Goal: Check status: Check status

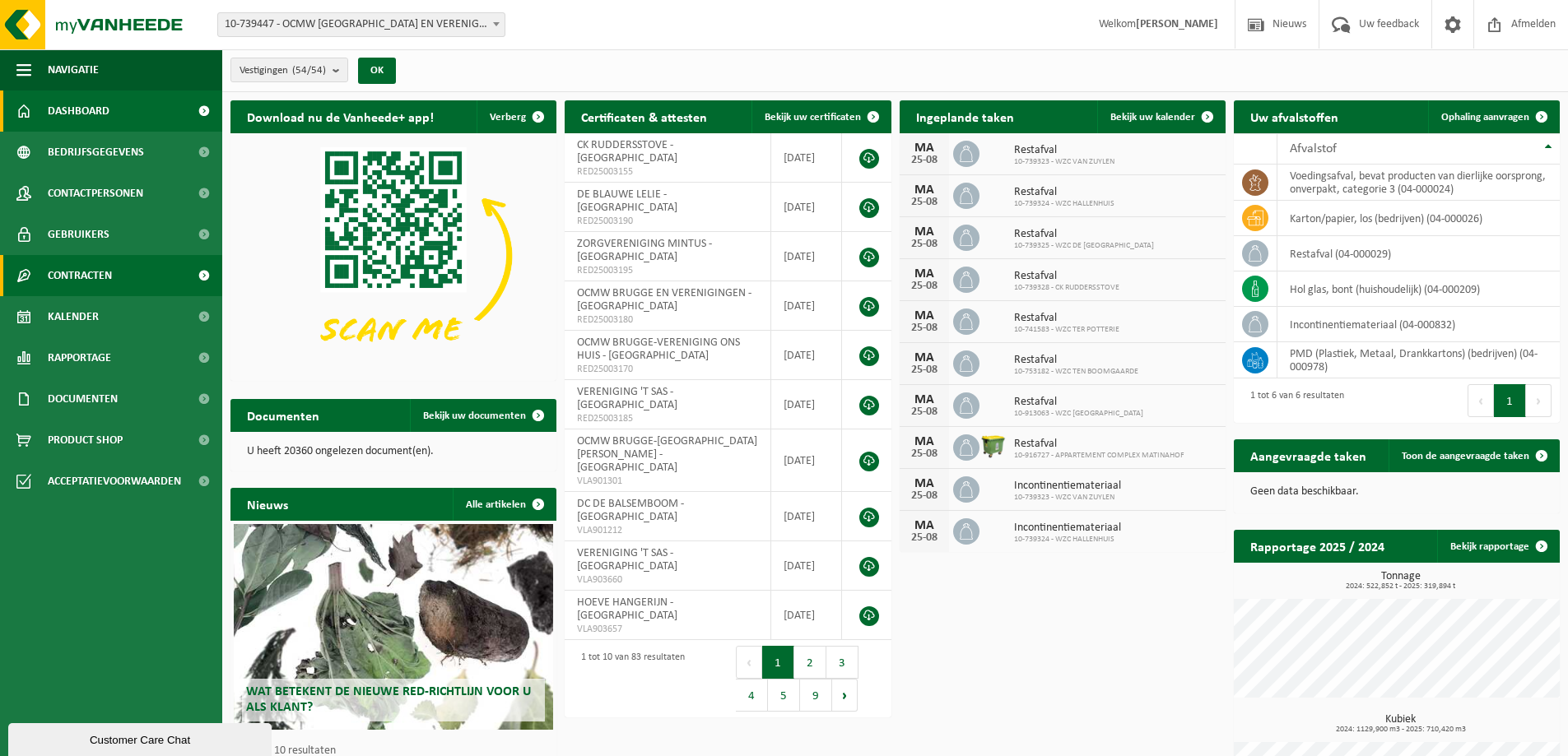
click at [71, 268] on span "Contracten" at bounding box center [79, 275] width 65 height 41
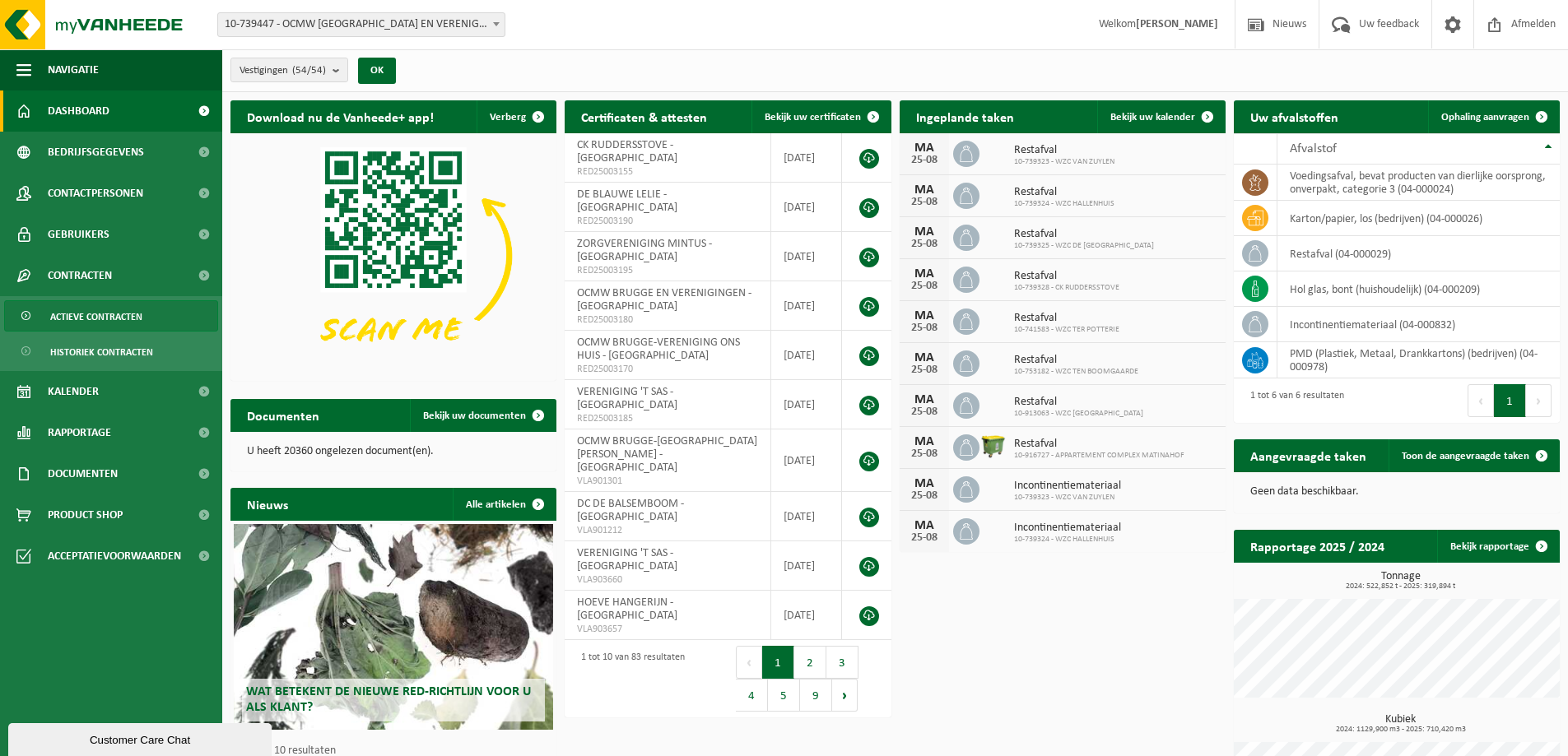
click at [77, 312] on span "Actieve contracten" at bounding box center [96, 316] width 92 height 32
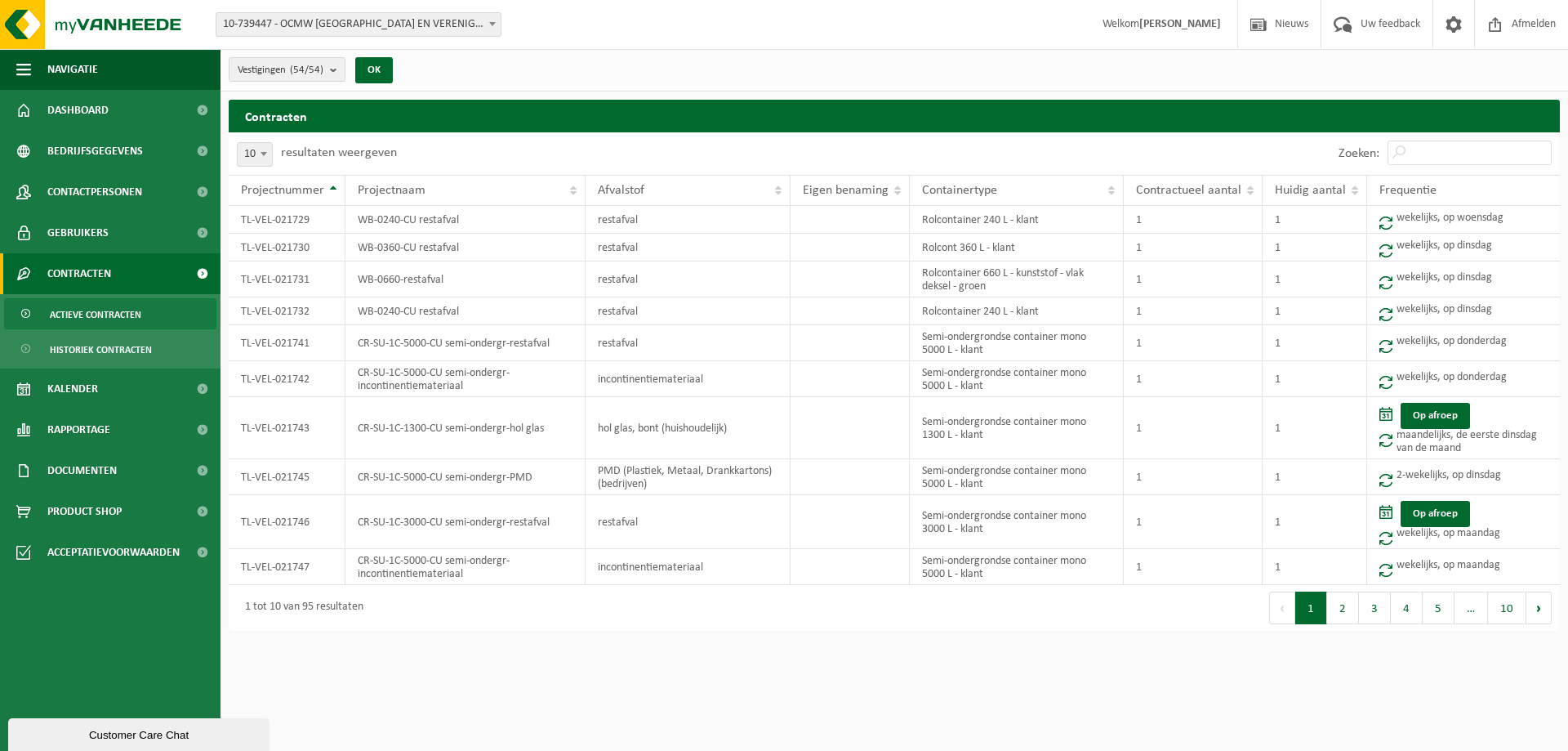
drag, startPoint x: 336, startPoint y: 73, endPoint x: 363, endPoint y: 99, distance: 37.5
click at [336, 74] on b "submit" at bounding box center [337, 69] width 15 height 23
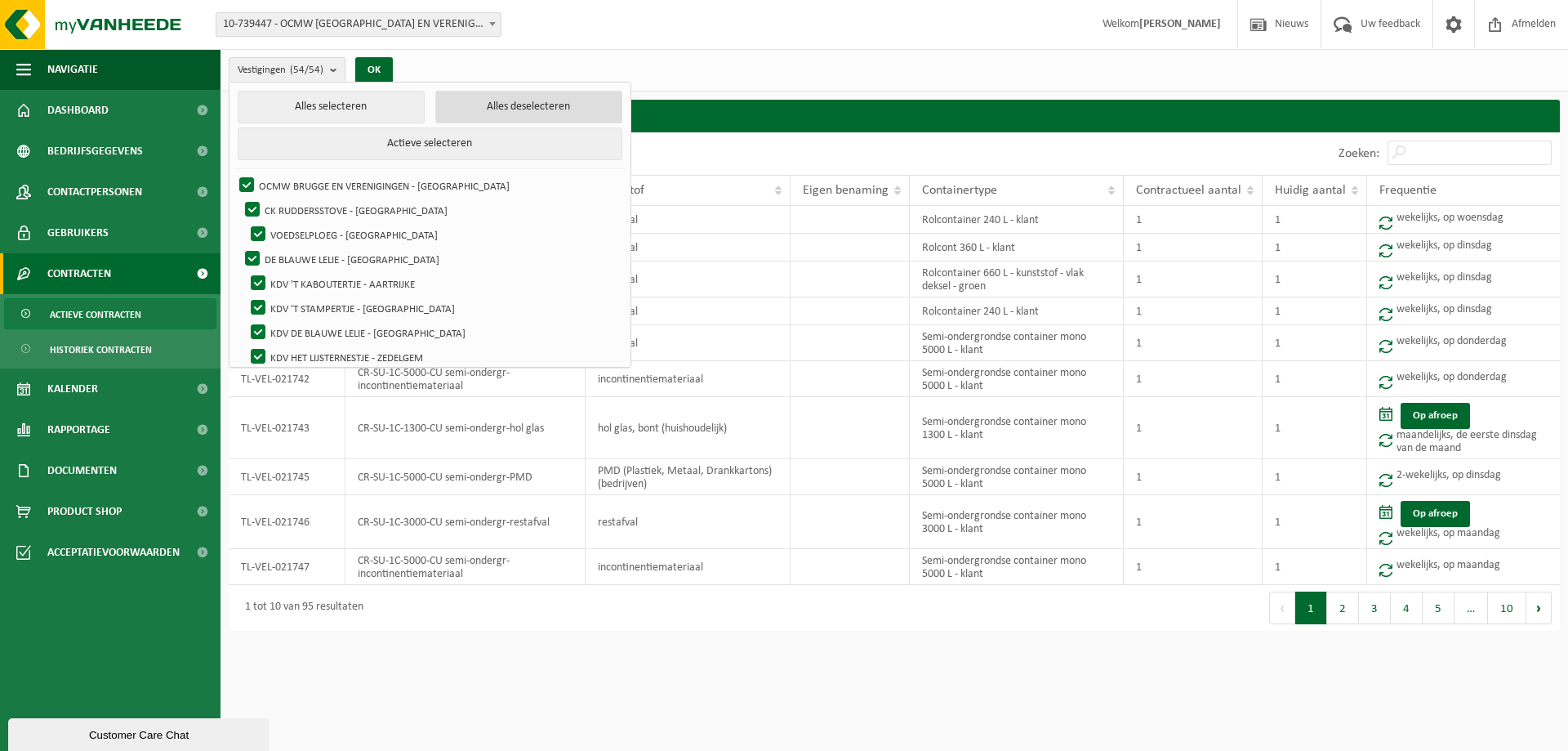
click at [490, 106] on button "Alles deselecteren" at bounding box center [529, 106] width 187 height 33
checkbox input "false"
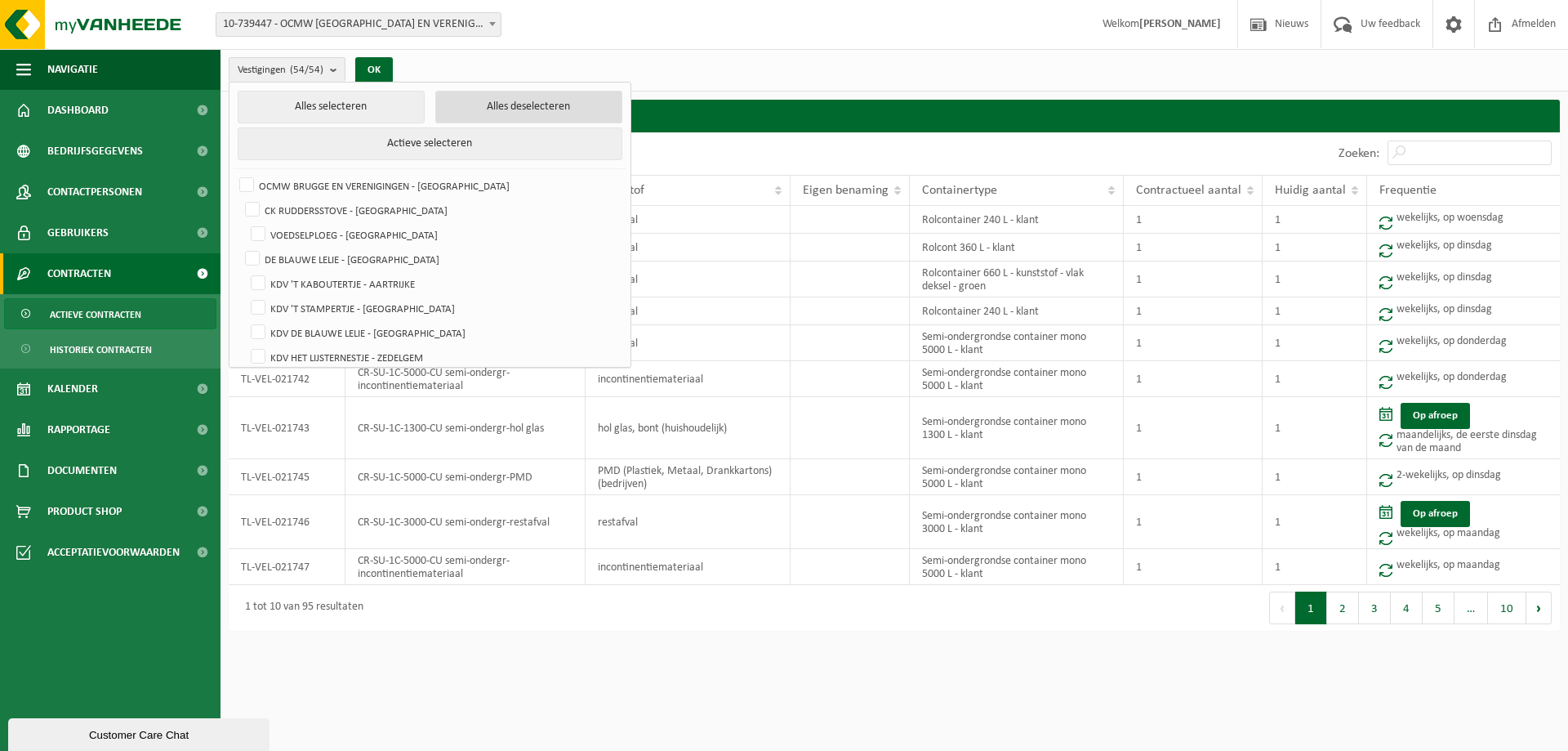
checkbox input "false"
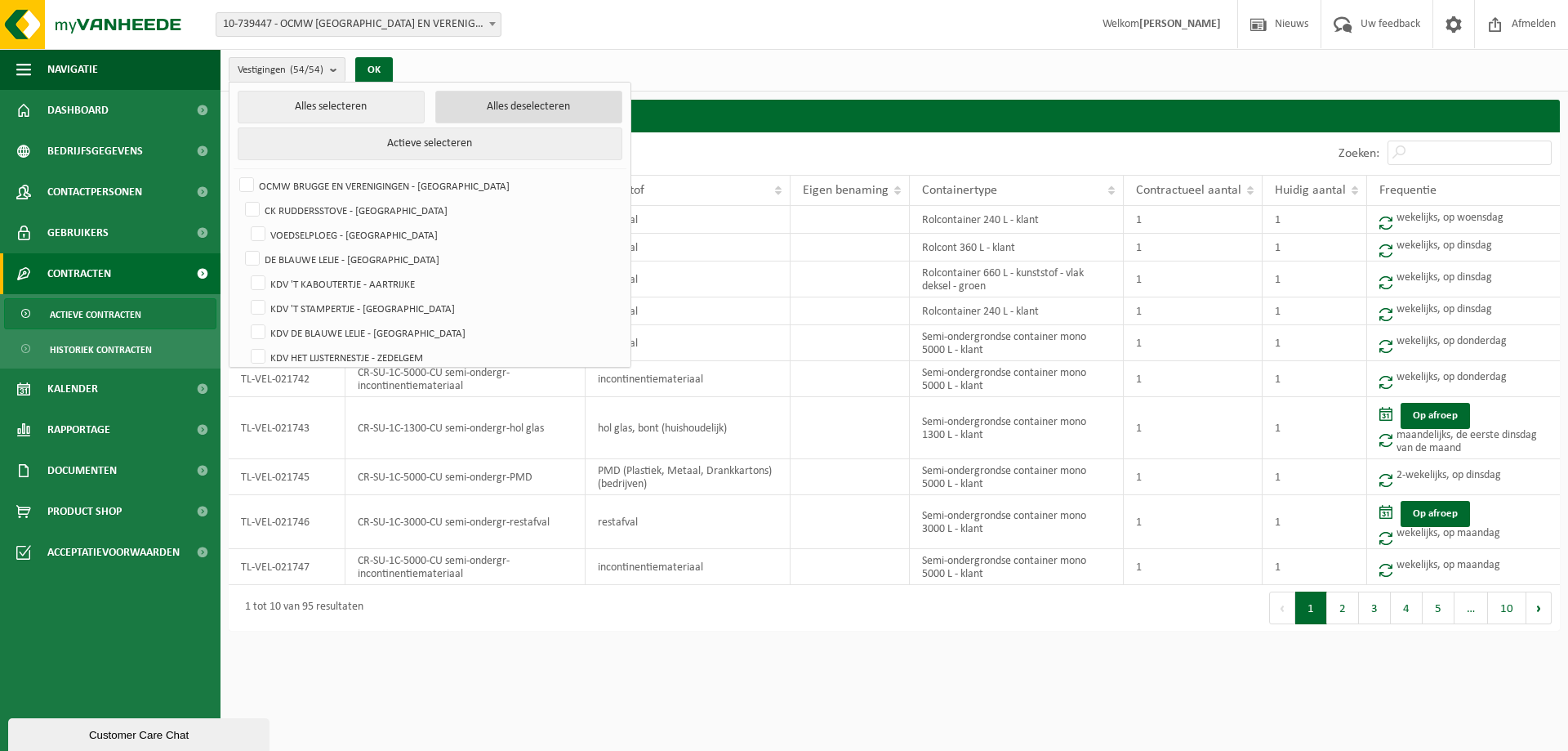
checkbox input "false"
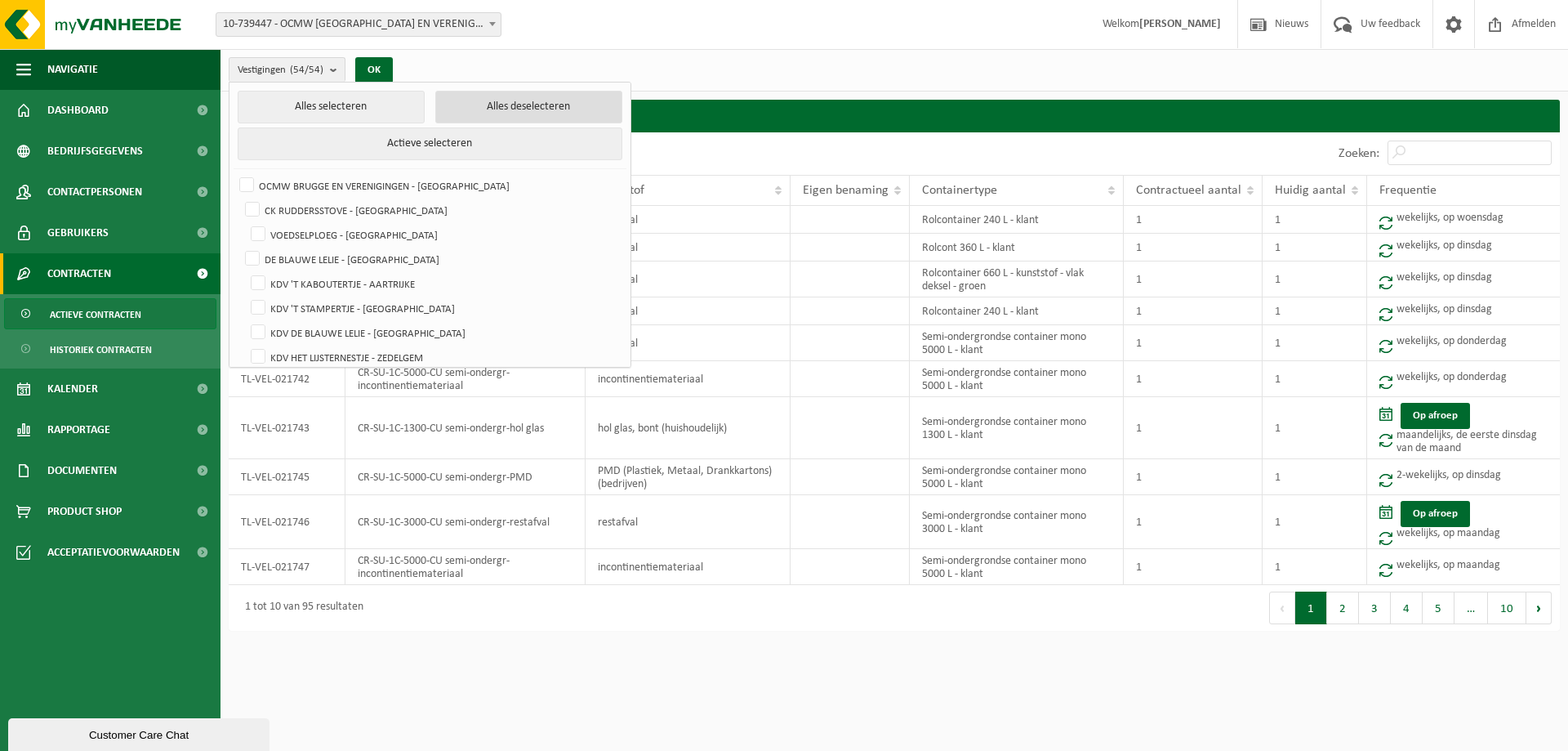
checkbox input "false"
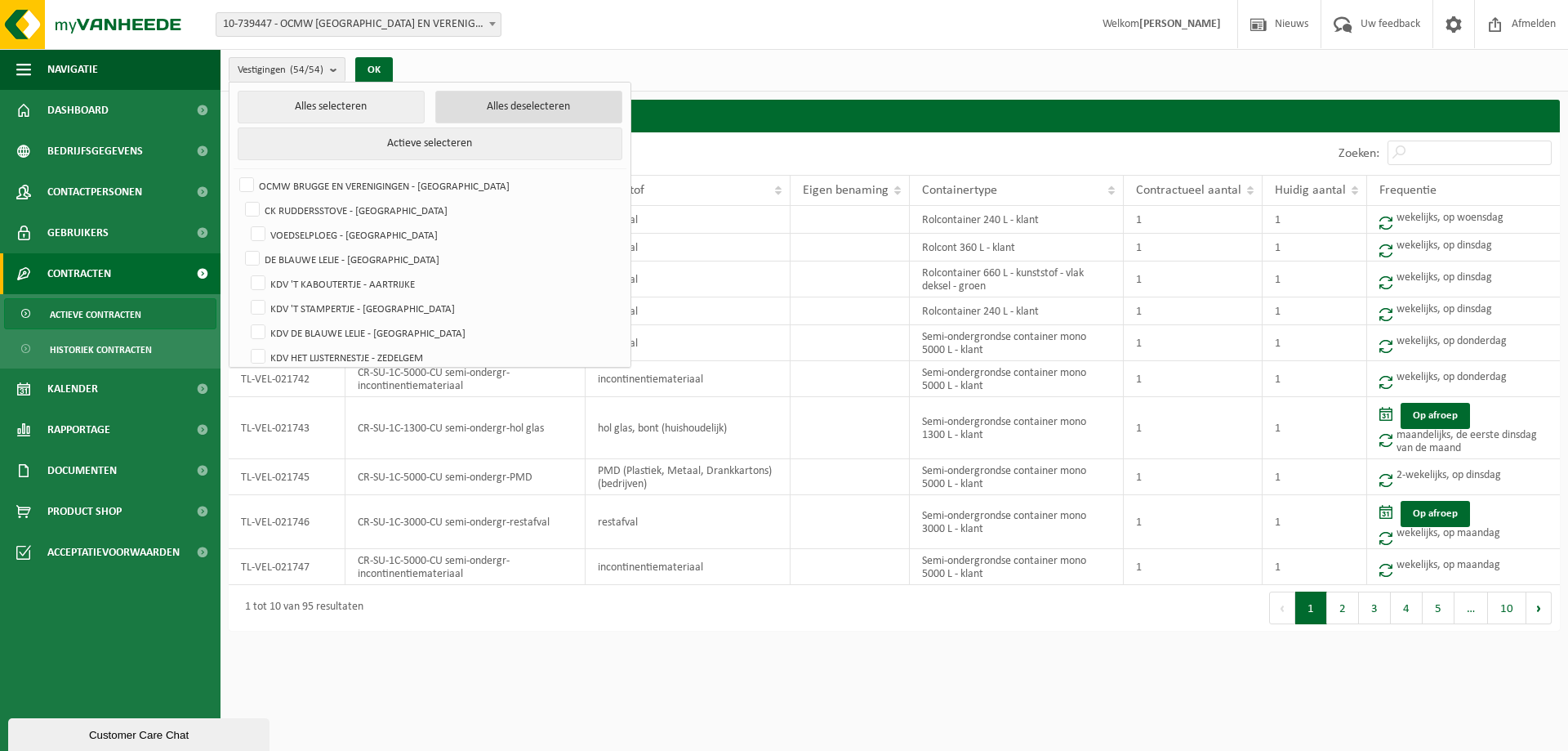
checkbox input "false"
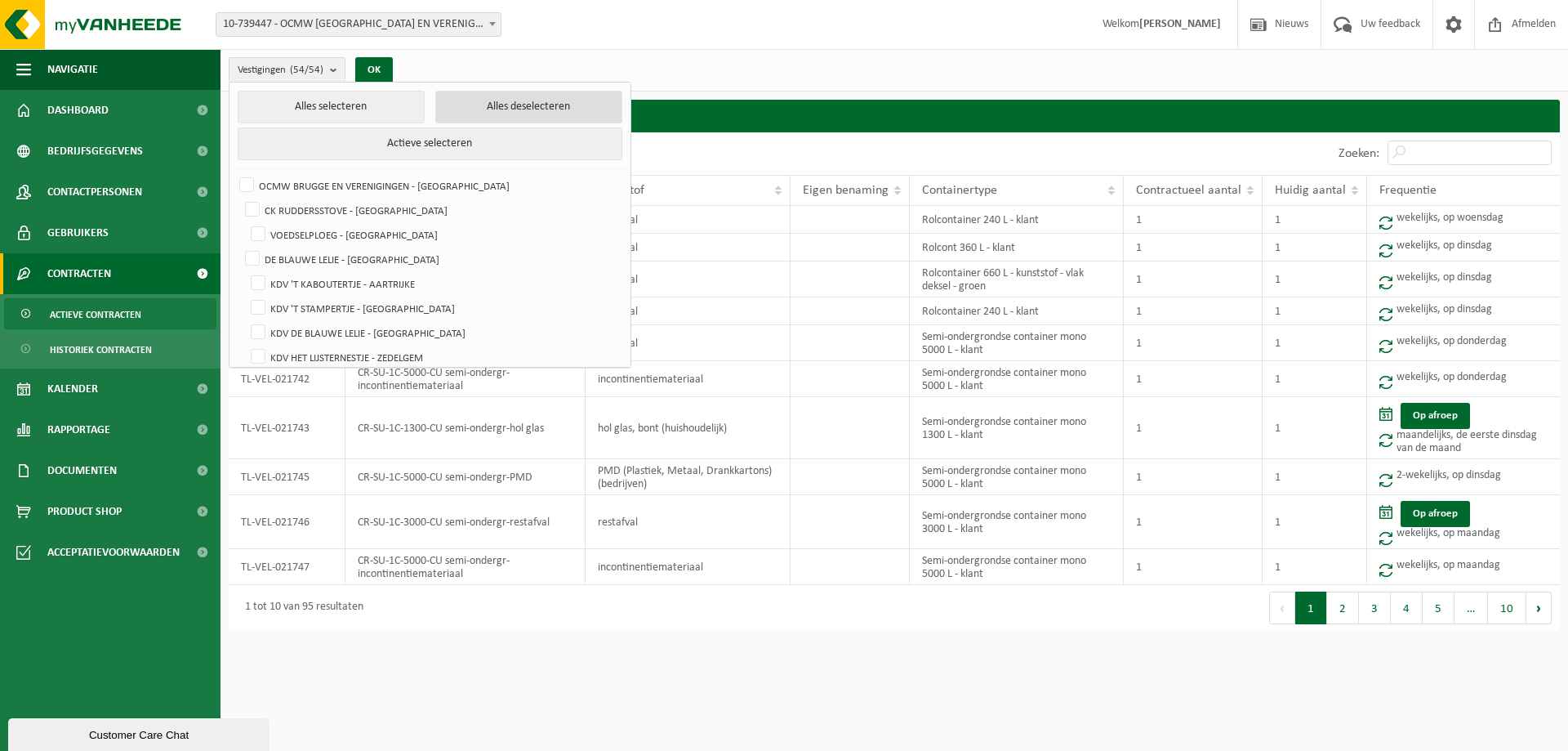
checkbox input "false"
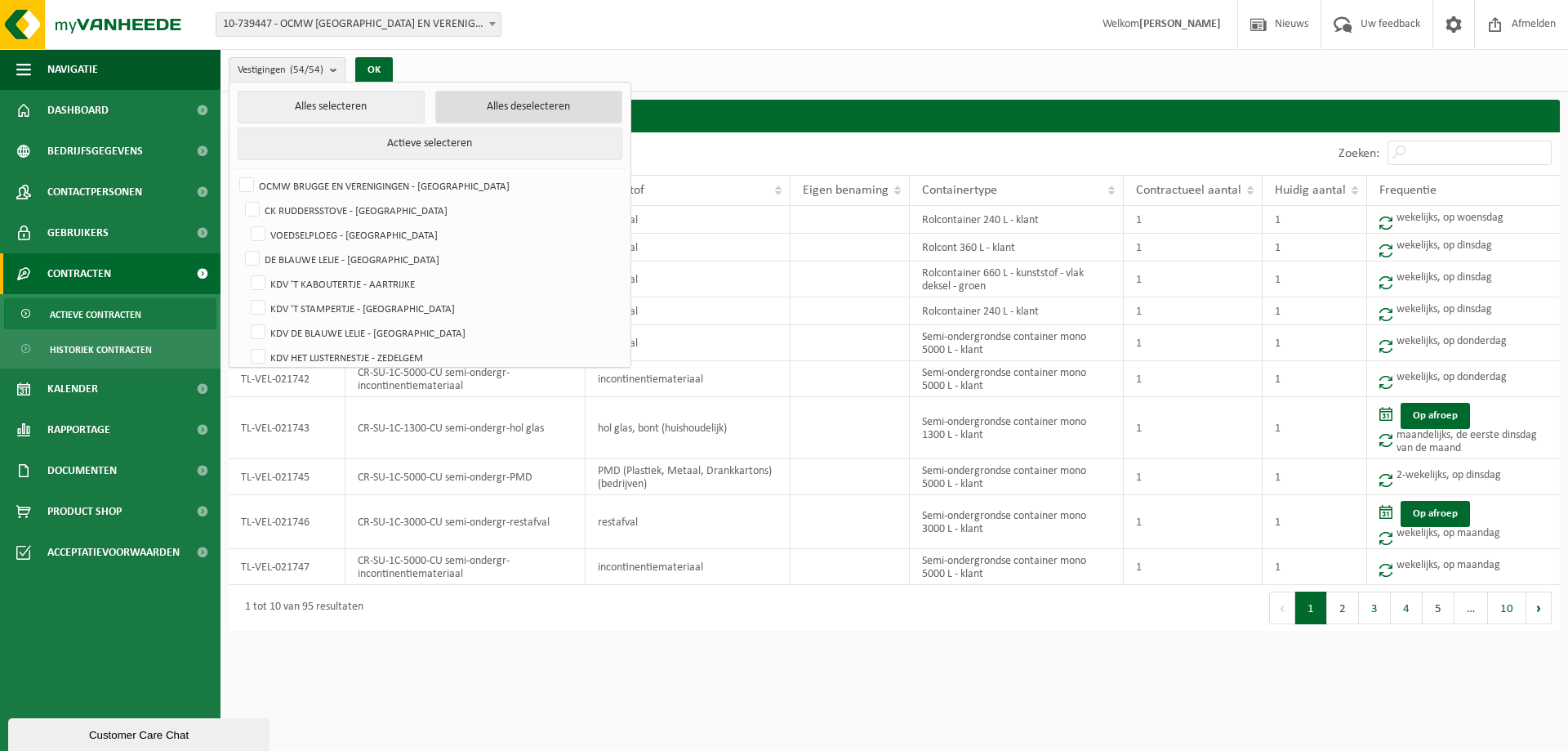
checkbox input "false"
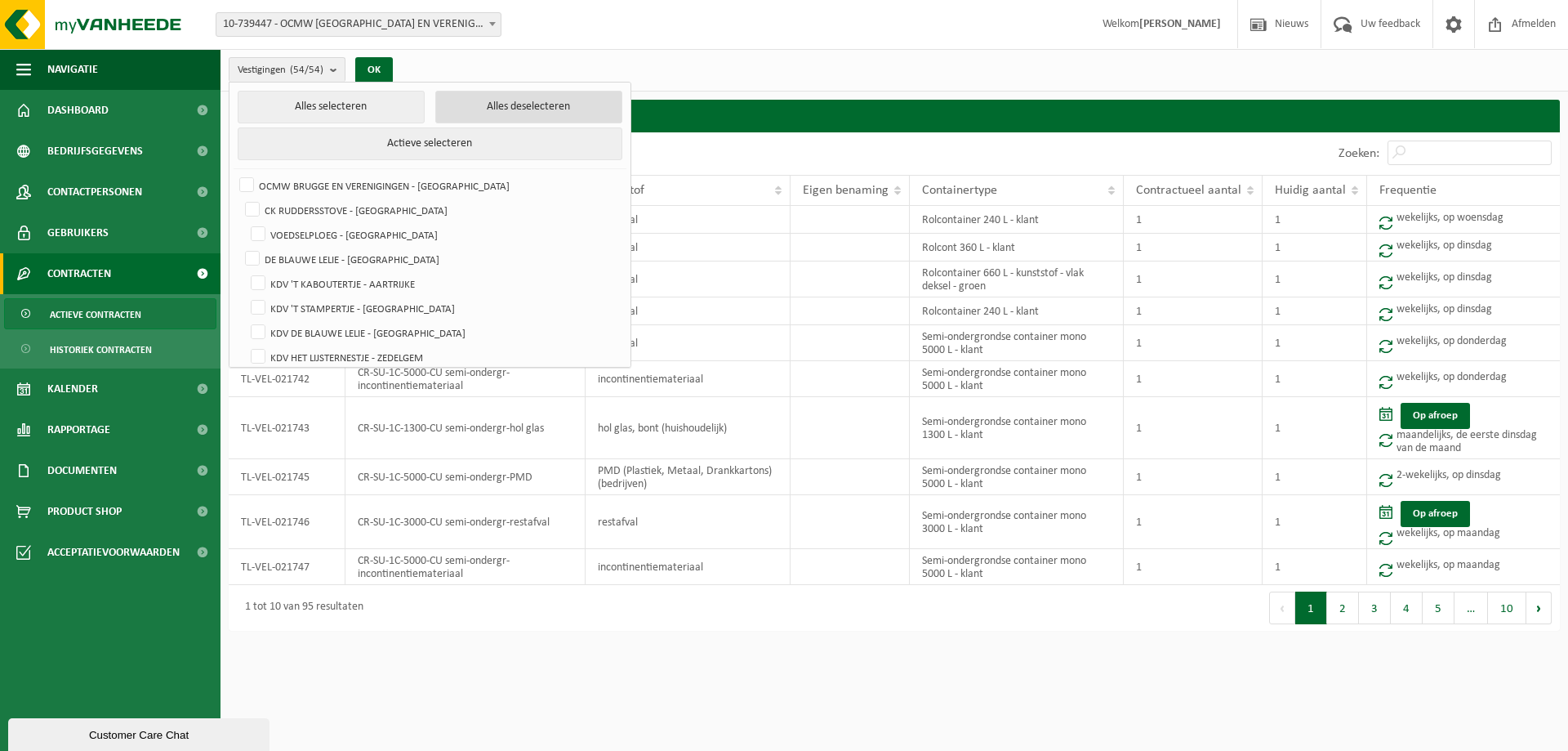
checkbox input "false"
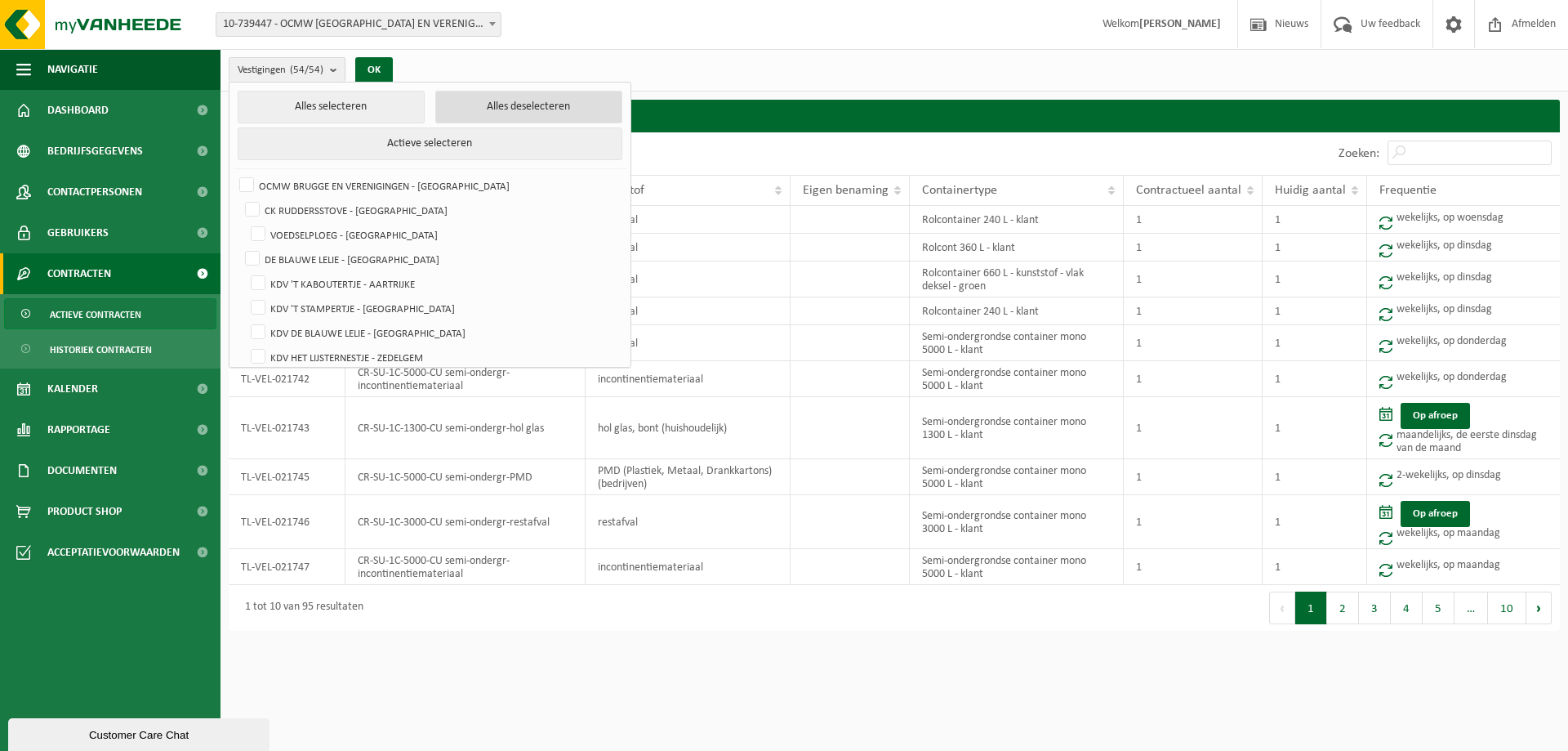
checkbox input "false"
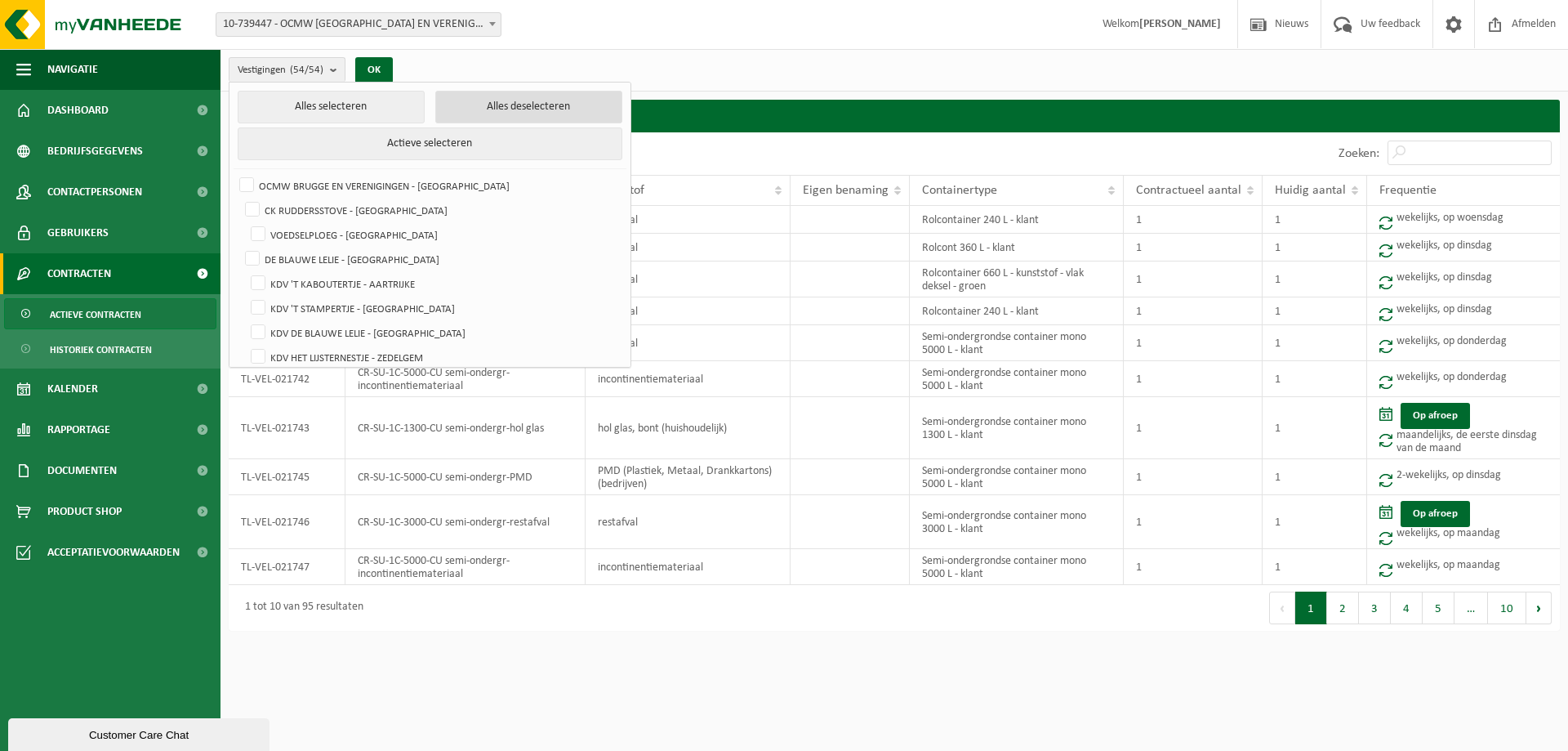
checkbox input "false"
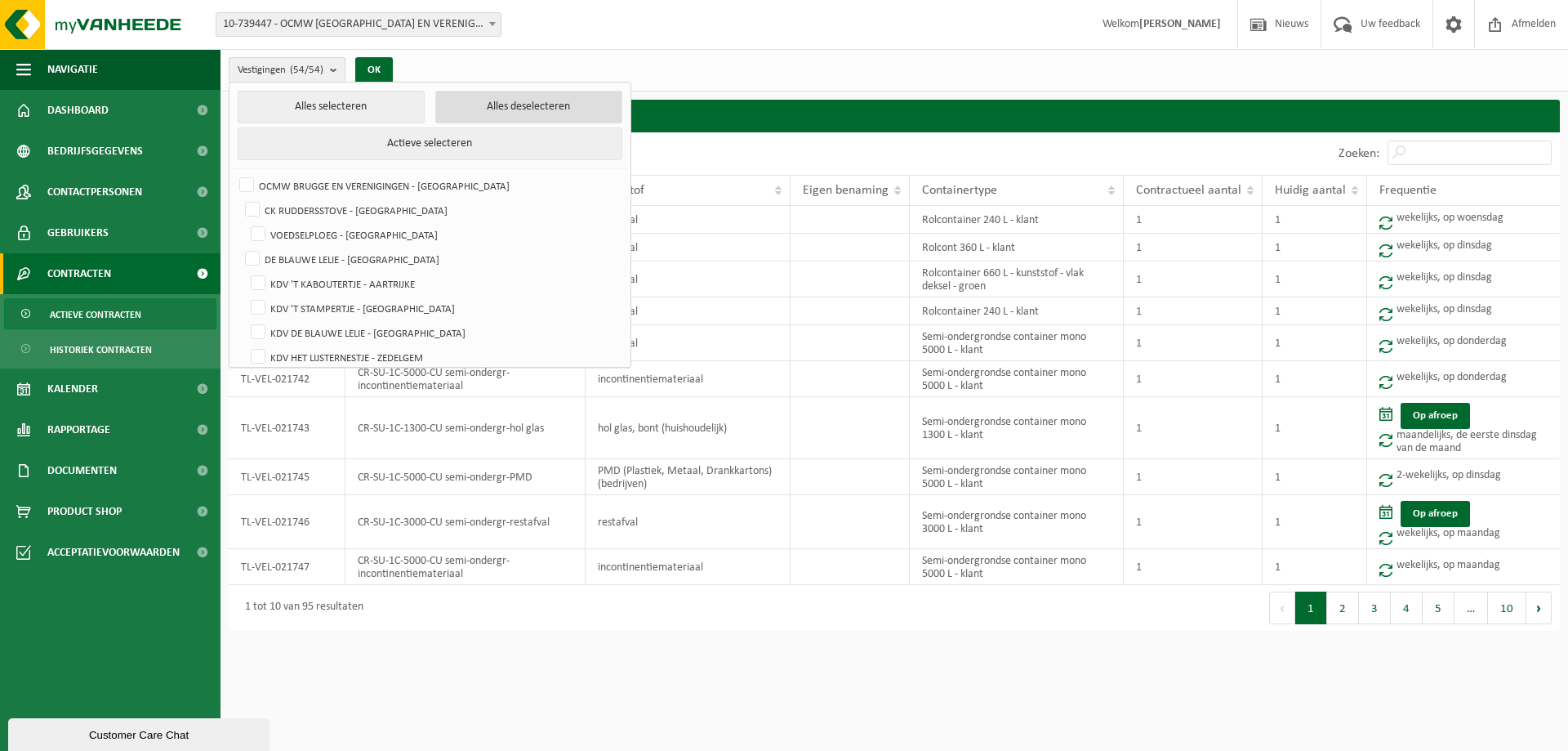
checkbox input "false"
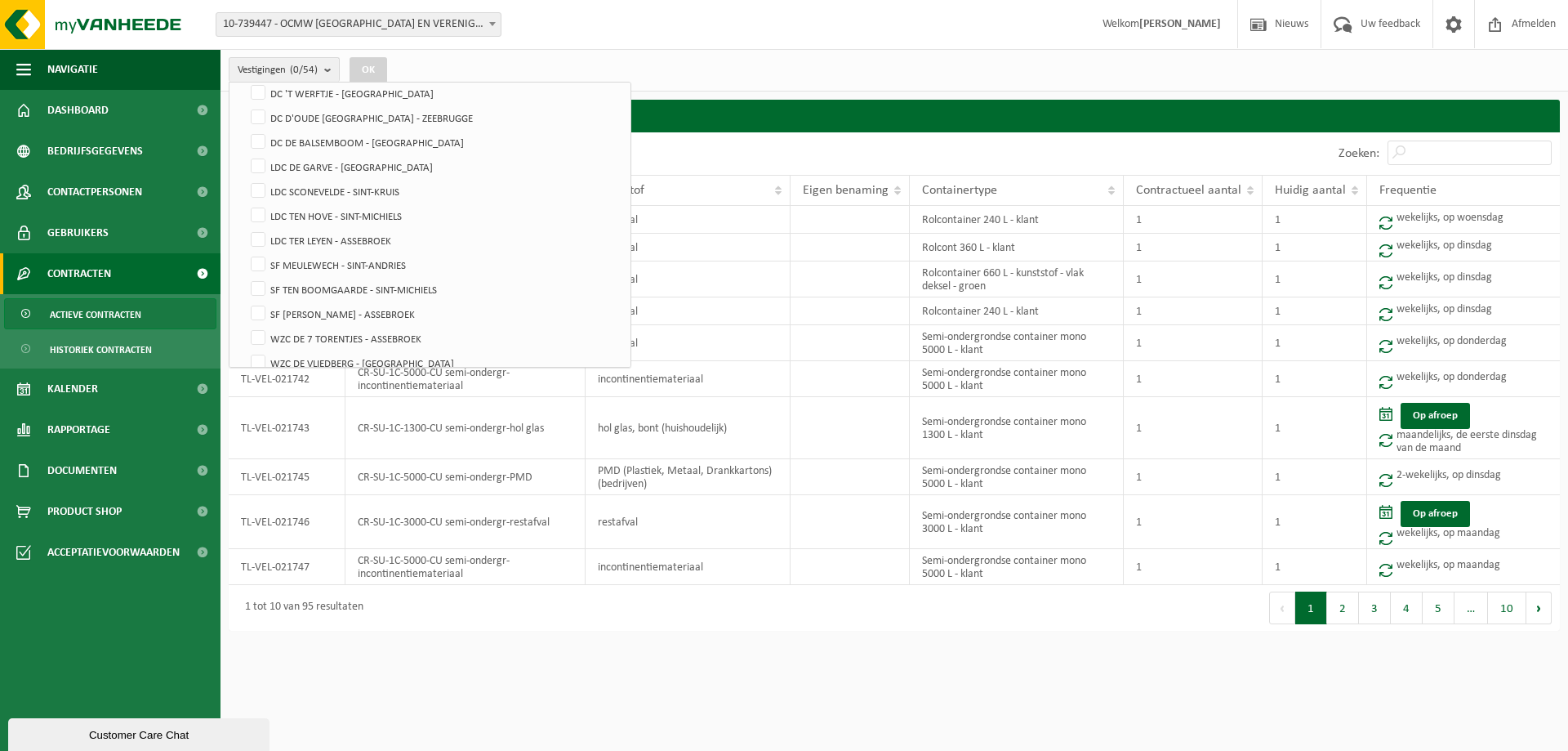
scroll to position [1136, 0]
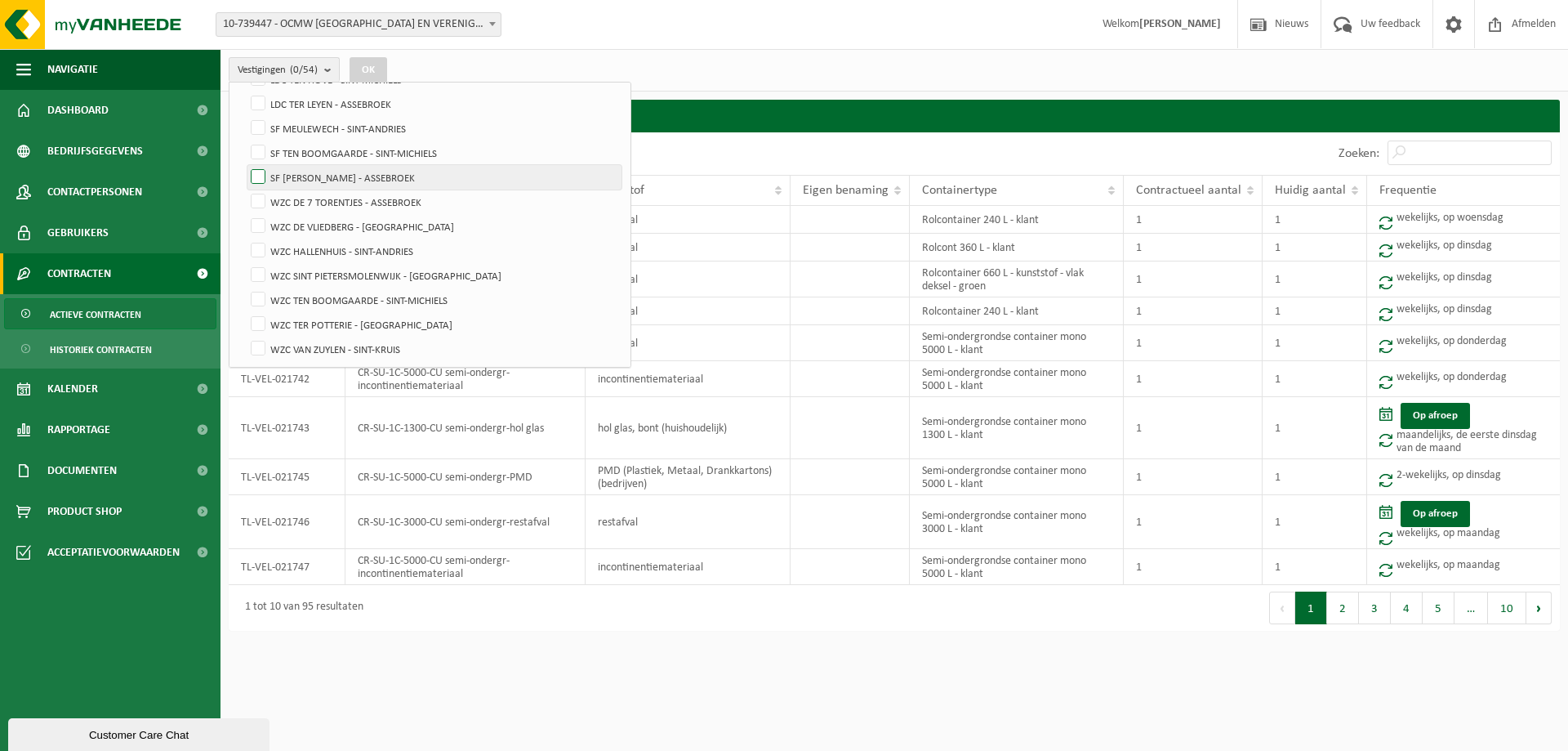
click at [257, 175] on label "SF [PERSON_NAME] - ASSEBROEK" at bounding box center [434, 176] width 374 height 25
click at [245, 165] on input "SF [PERSON_NAME] - ASSEBROEK" at bounding box center [244, 165] width 1 height 1
checkbox input "true"
click at [373, 69] on button "OK" at bounding box center [368, 70] width 37 height 27
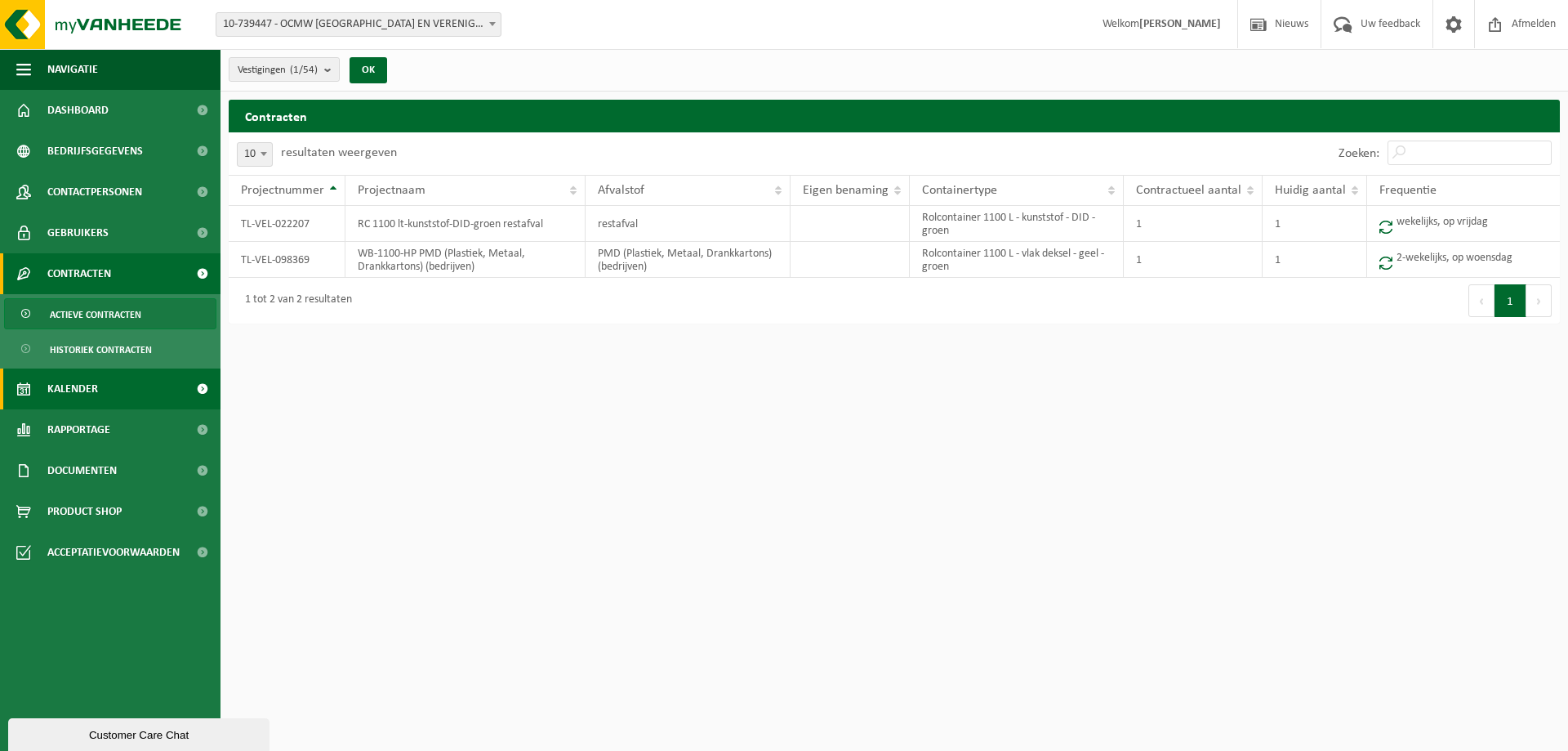
click at [84, 387] on span "Kalender" at bounding box center [72, 388] width 50 height 40
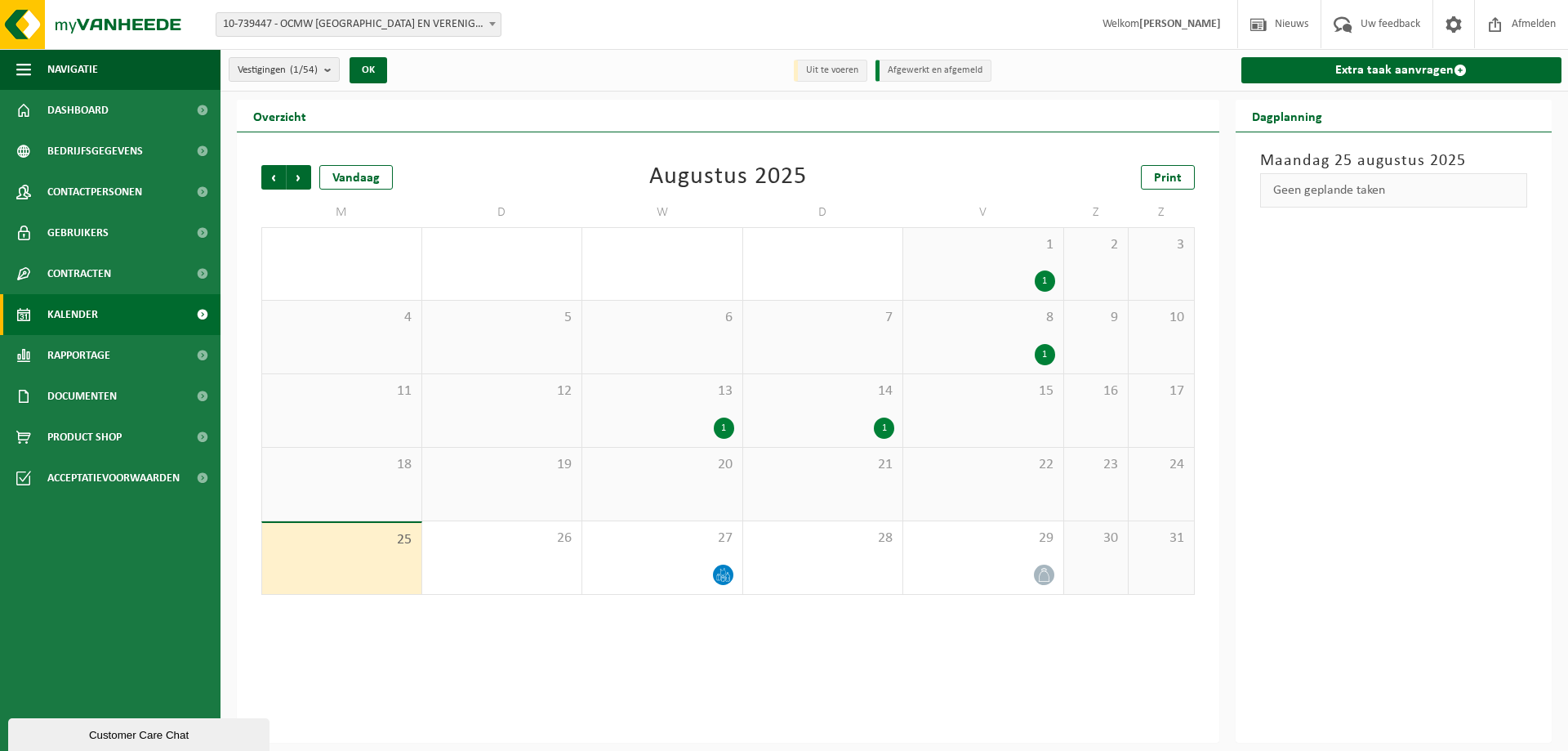
click at [820, 413] on div "14 1" at bounding box center [823, 411] width 161 height 73
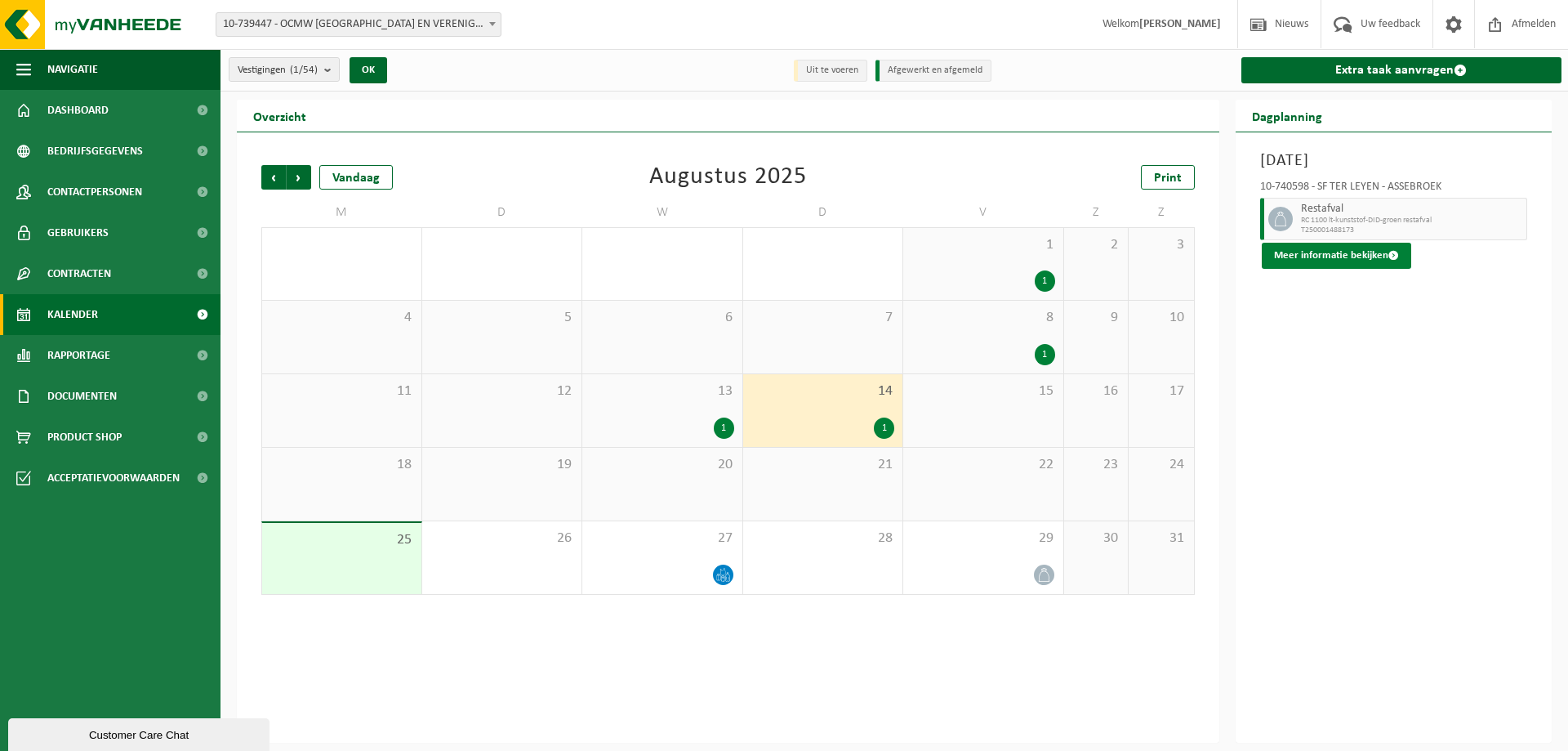
click at [1329, 251] on button "Meer informatie bekijken" at bounding box center [1337, 255] width 150 height 27
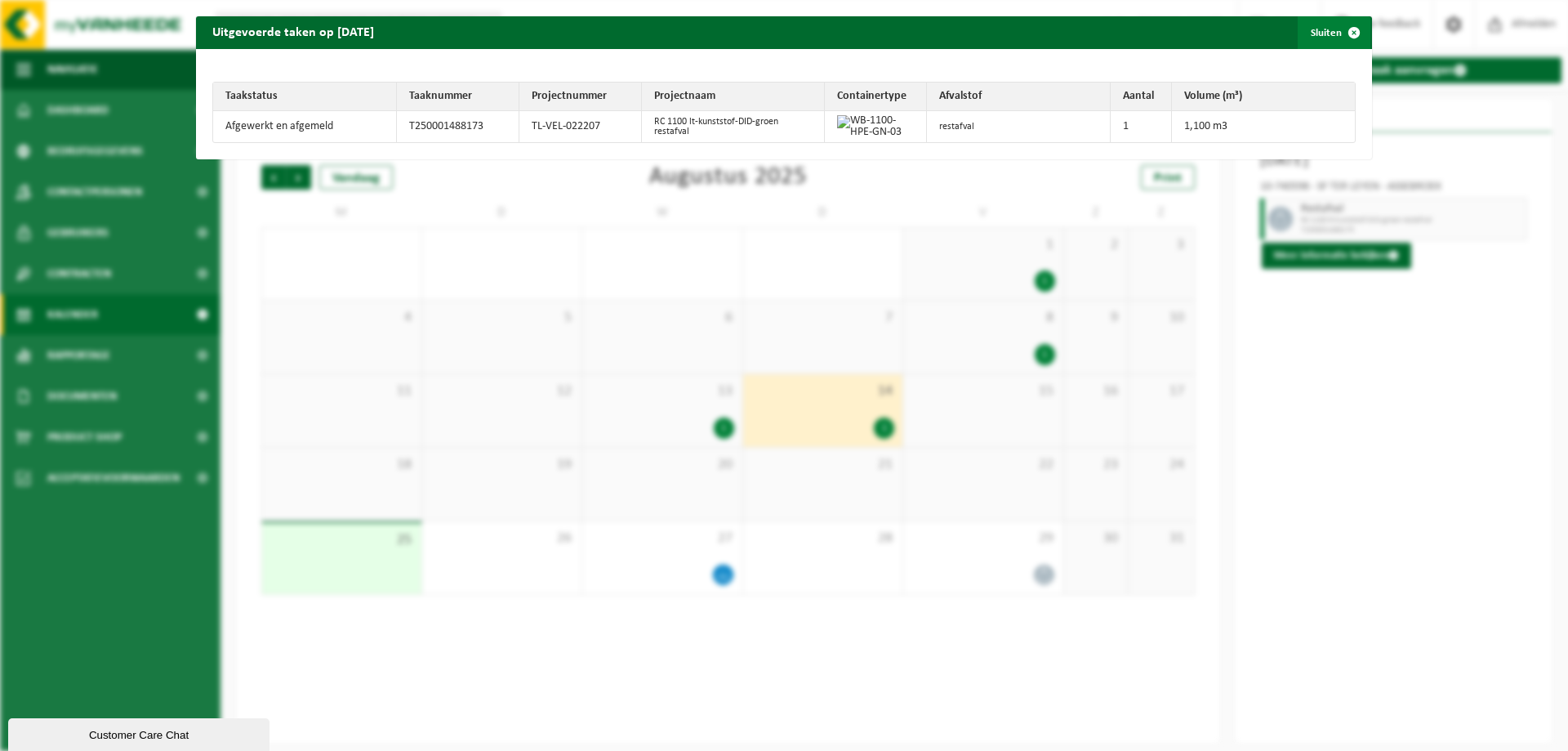
click at [1322, 32] on button "Sluiten" at bounding box center [1335, 33] width 73 height 33
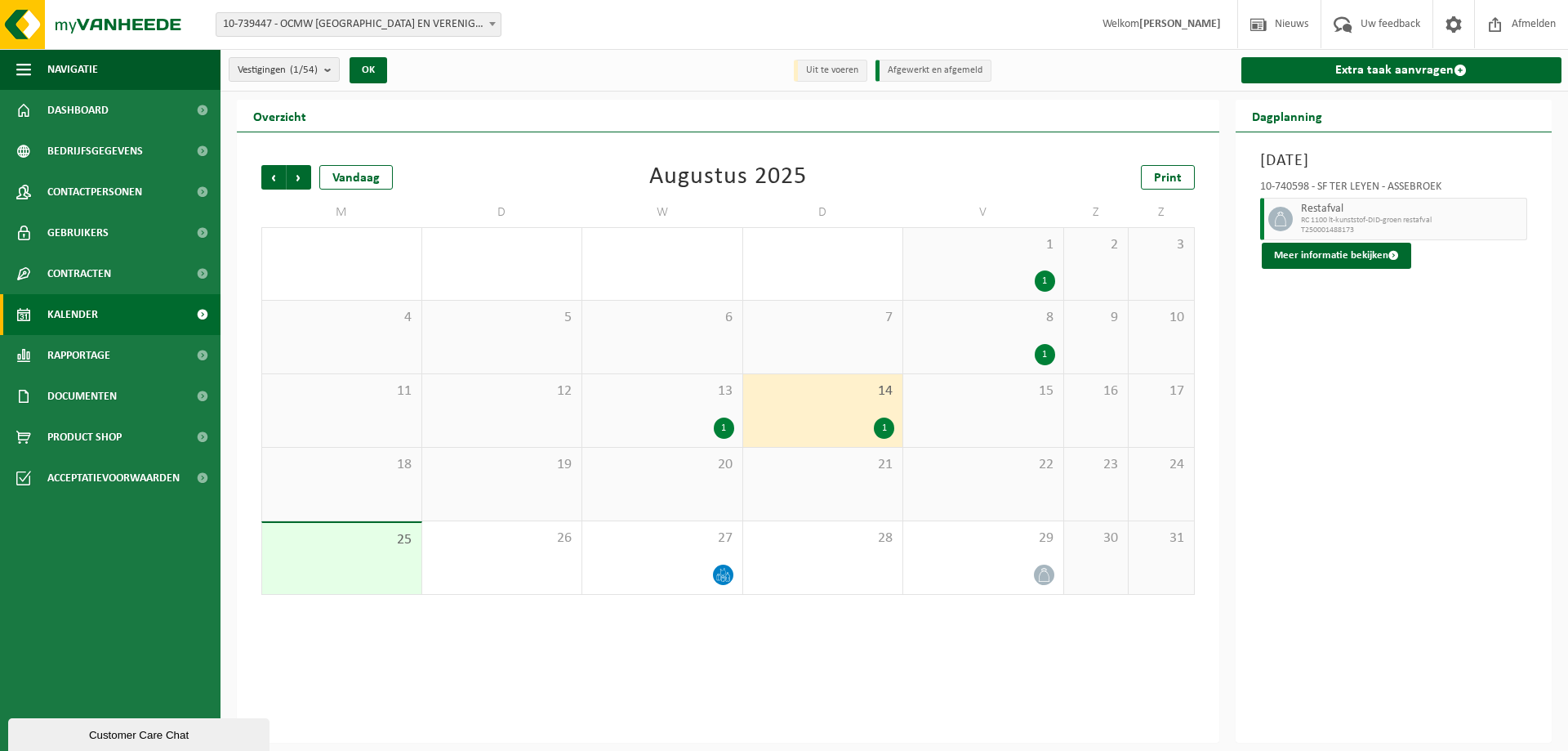
click at [665, 399] on span "13" at bounding box center [662, 391] width 144 height 18
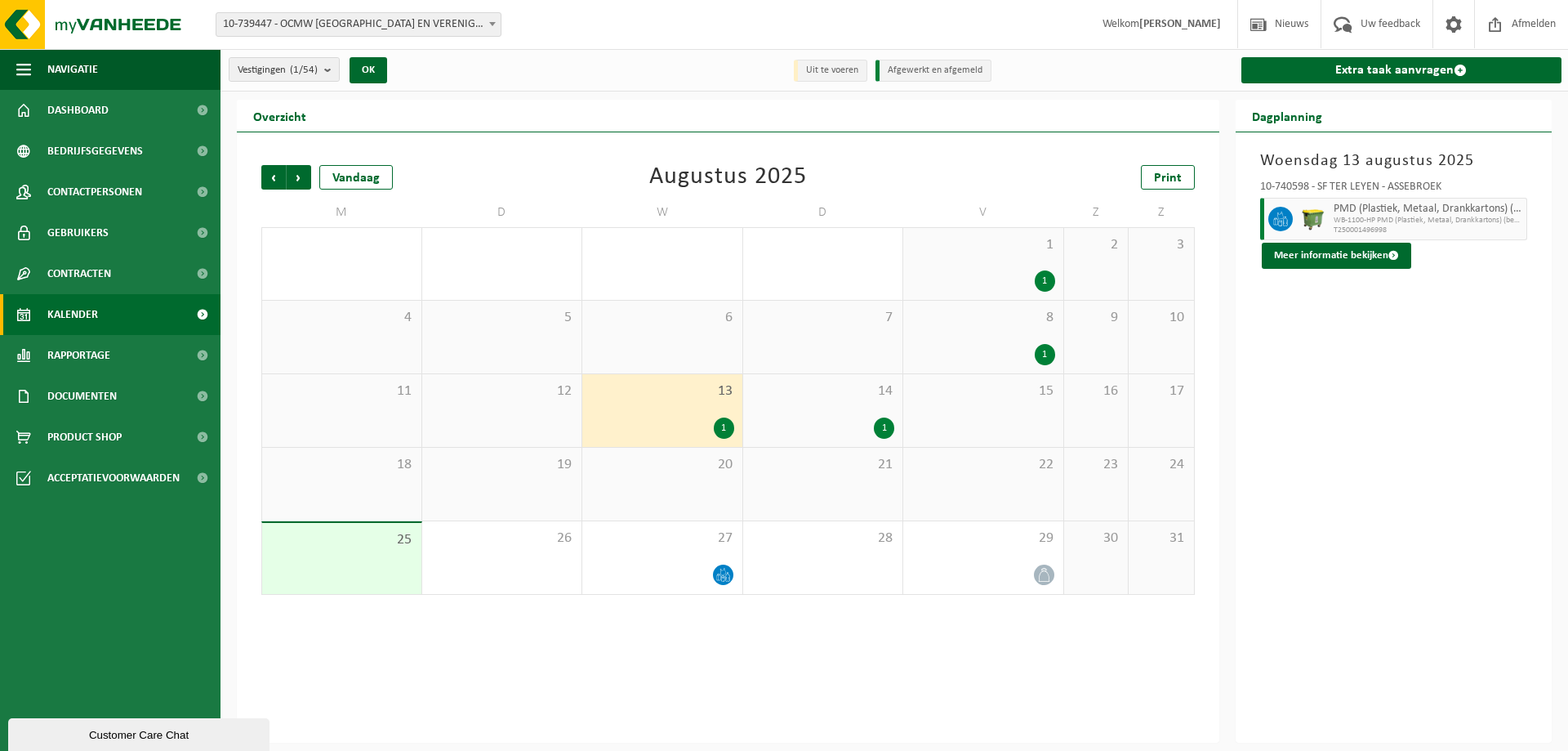
click at [817, 403] on div "14 1" at bounding box center [823, 411] width 161 height 73
